Goal: Task Accomplishment & Management: Manage account settings

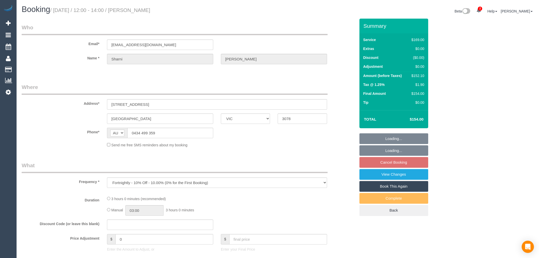
select select "VIC"
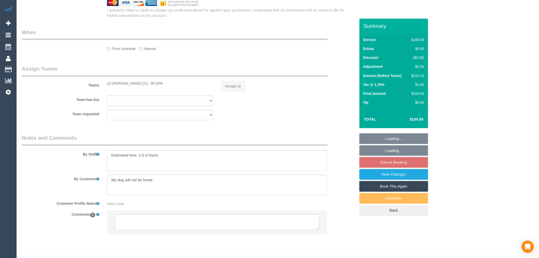
select select "string:stripe-pm_1QtPxF2GScqysDRVIt1IlfZJ"
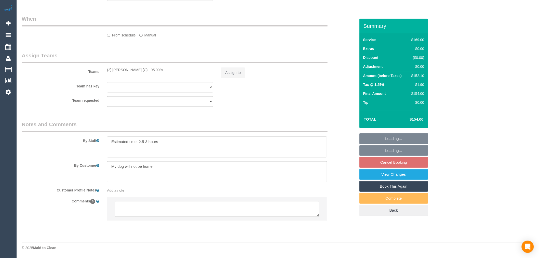
select select "object:699"
select select "number:27"
select select "number:14"
select select "number:19"
select select "number:24"
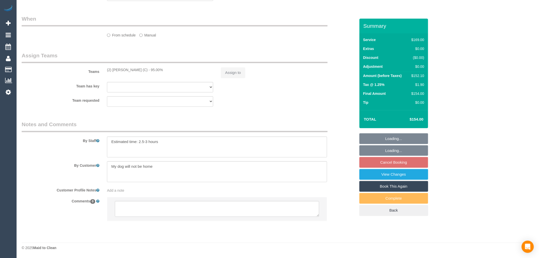
select select "number:33"
select select "number:26"
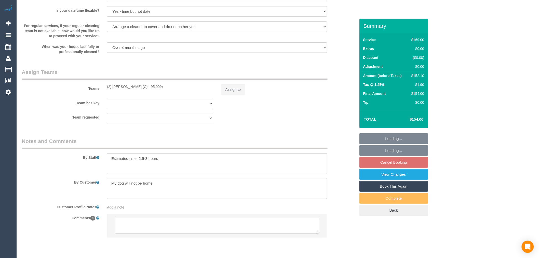
scroll to position [694, 0]
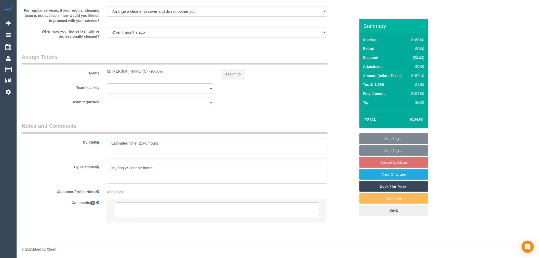
select select "spot6"
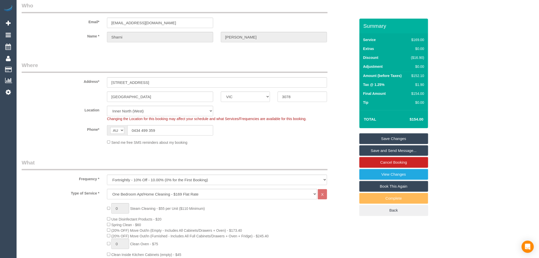
scroll to position [0, 0]
